Goal: Task Accomplishment & Management: Manage account settings

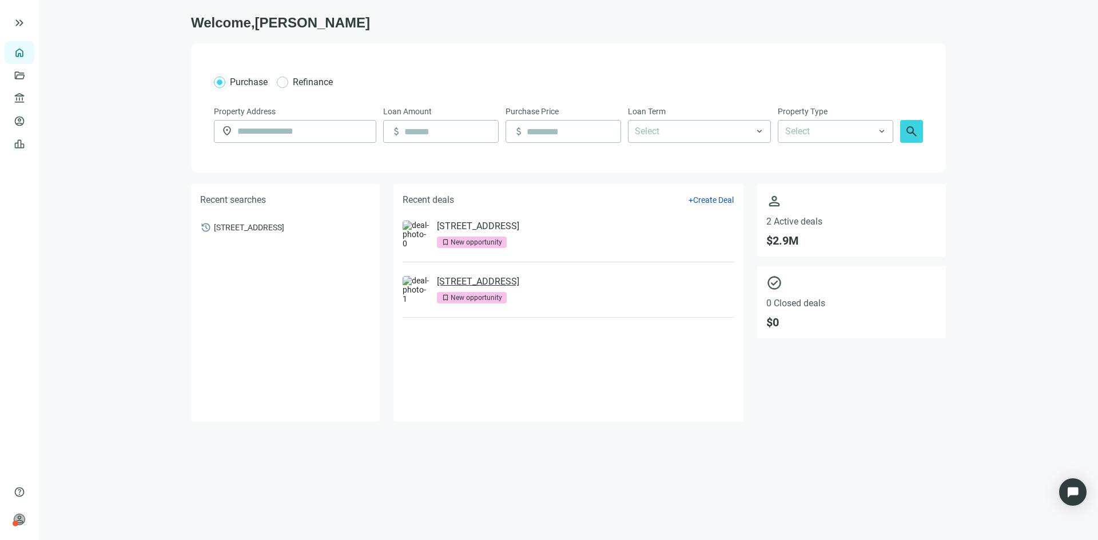
click at [519, 283] on link "[STREET_ADDRESS]" at bounding box center [478, 281] width 82 height 11
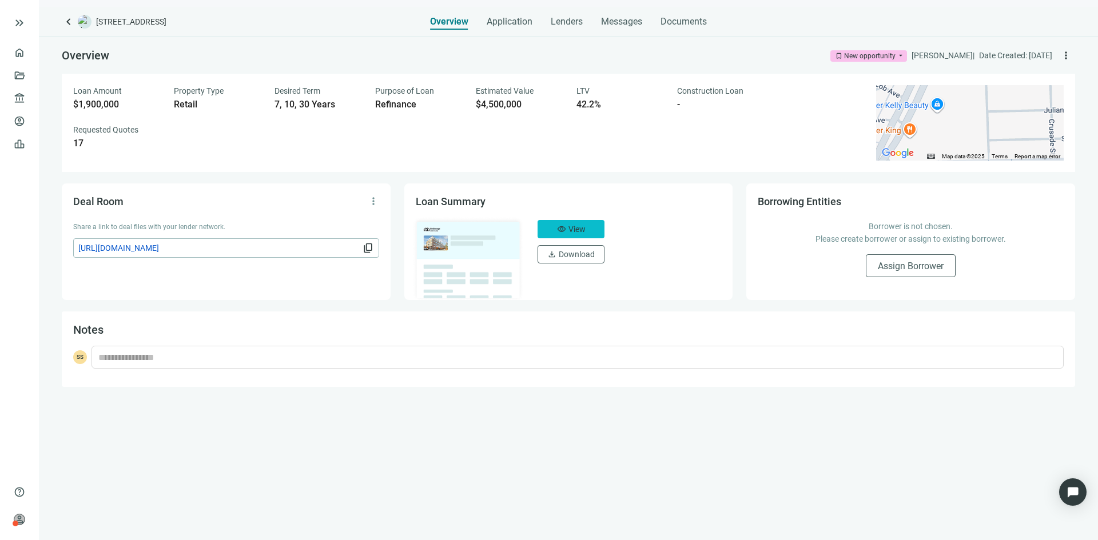
click at [562, 231] on span "visibility" at bounding box center [561, 229] width 9 height 9
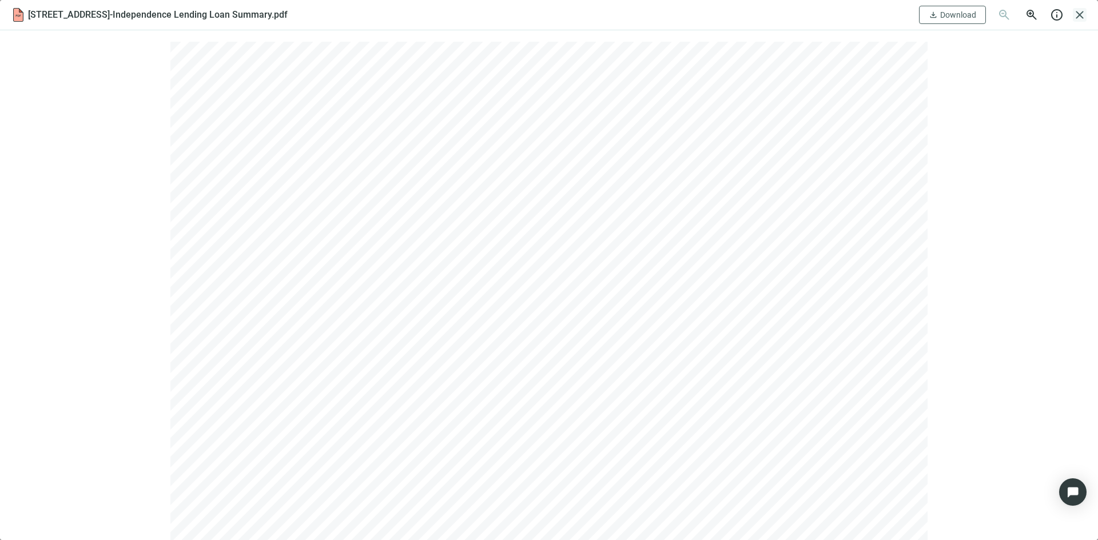
click at [1078, 11] on span "close" at bounding box center [1080, 15] width 14 height 14
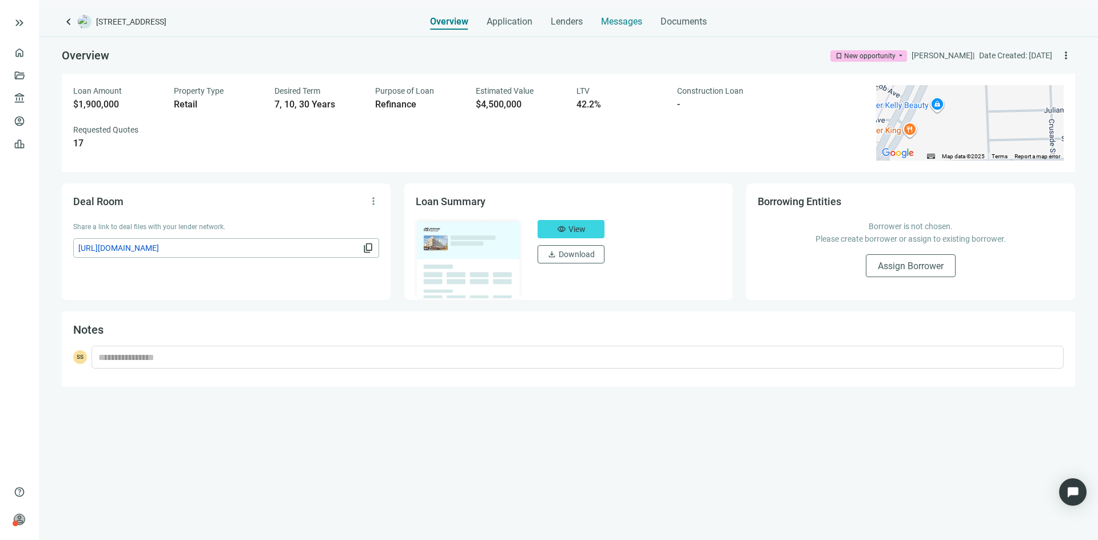
click at [621, 25] on span "Messages" at bounding box center [621, 21] width 41 height 11
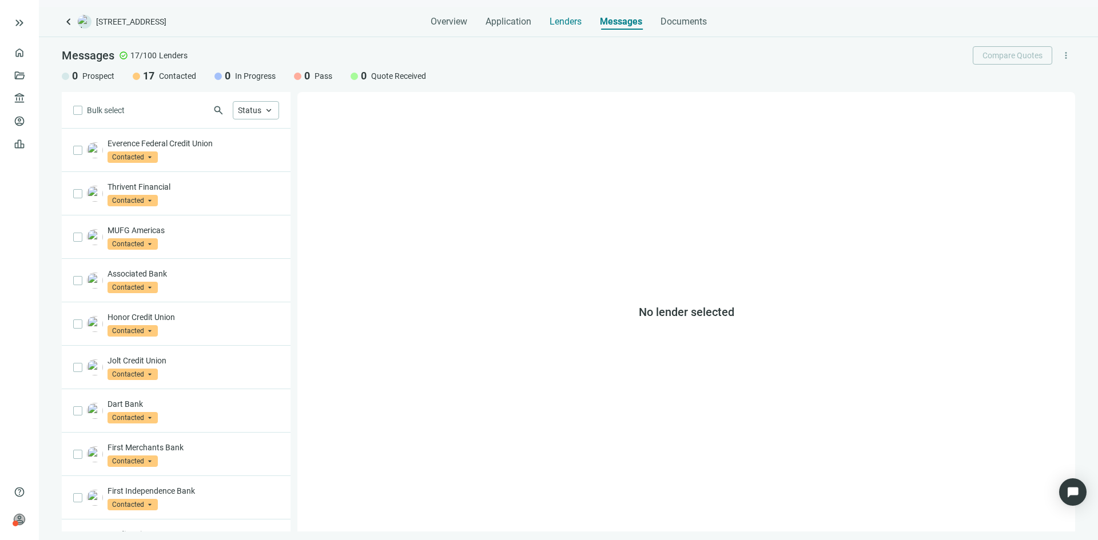
click at [574, 17] on span "Lenders" at bounding box center [566, 21] width 32 height 11
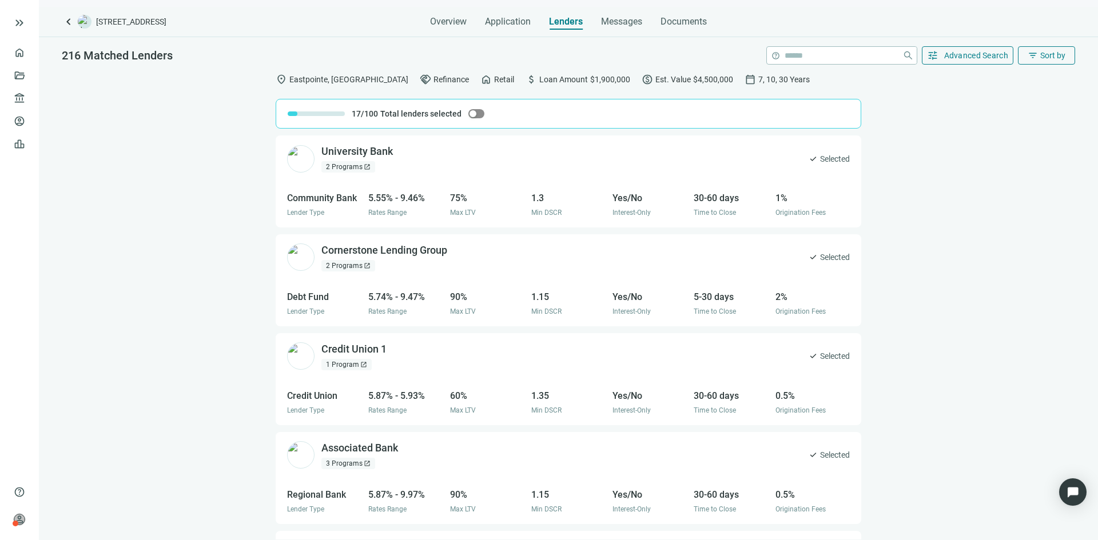
click at [476, 113] on span "button" at bounding box center [476, 113] width 16 height 9
click at [476, 113] on div "button" at bounding box center [479, 113] width 7 height 7
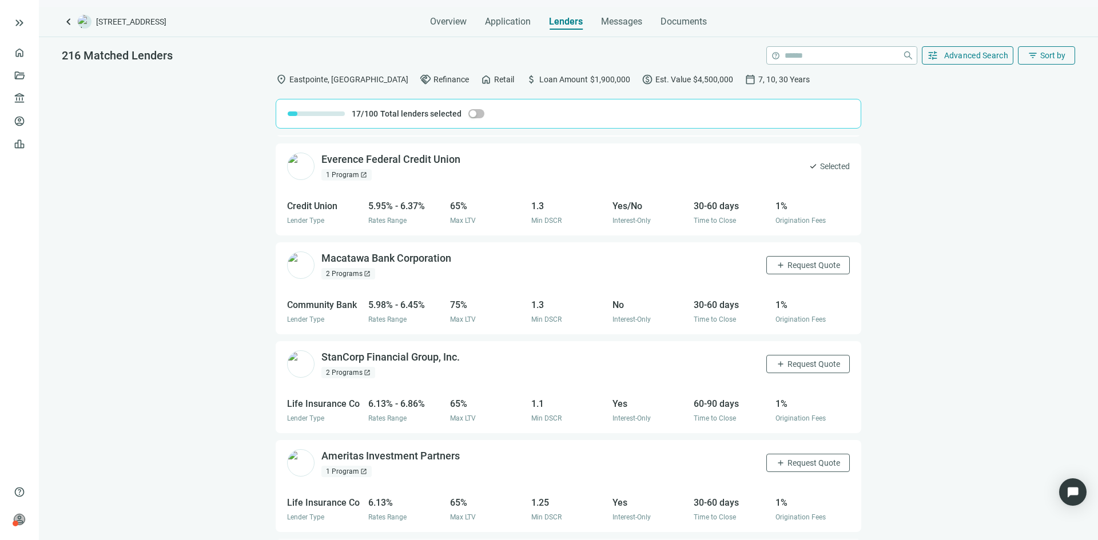
scroll to position [693, 0]
